Goal: Entertainment & Leisure: Consume media (video, audio)

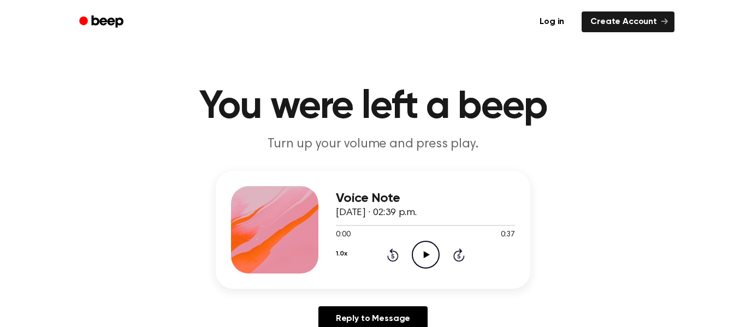
click at [423, 249] on icon "Play Audio" at bounding box center [426, 255] width 28 height 28
click at [425, 256] on icon at bounding box center [426, 254] width 6 height 7
click at [420, 254] on icon "Play Audio" at bounding box center [426, 255] width 28 height 28
click at [424, 250] on icon "Play Audio" at bounding box center [426, 255] width 28 height 28
click at [420, 255] on icon "Play Audio" at bounding box center [426, 255] width 28 height 28
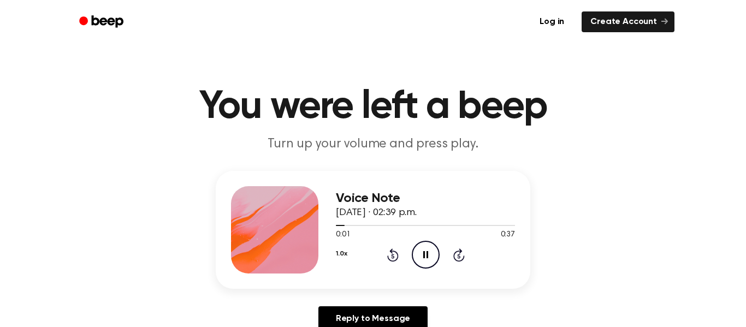
click at [429, 255] on icon "Pause Audio" at bounding box center [426, 255] width 28 height 28
click at [424, 255] on icon at bounding box center [426, 254] width 6 height 7
click at [393, 255] on icon at bounding box center [392, 256] width 3 height 4
click at [391, 256] on icon "Rewind 5 seconds" at bounding box center [393, 255] width 12 height 14
click at [426, 249] on icon "Pause Audio" at bounding box center [426, 255] width 28 height 28
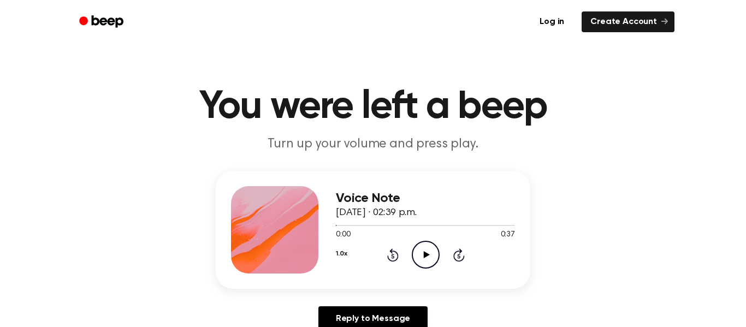
click at [429, 252] on icon "Play Audio" at bounding box center [426, 255] width 28 height 28
click at [424, 258] on icon at bounding box center [426, 254] width 6 height 7
